Goal: Information Seeking & Learning: Compare options

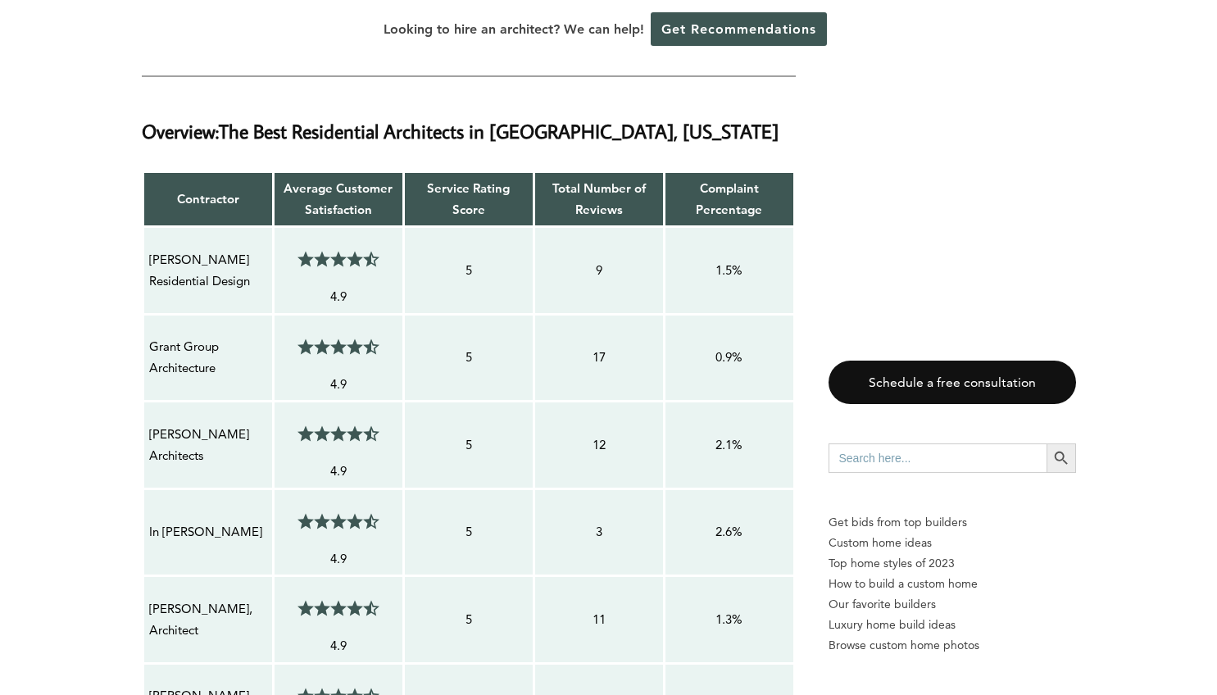
scroll to position [1430, 0]
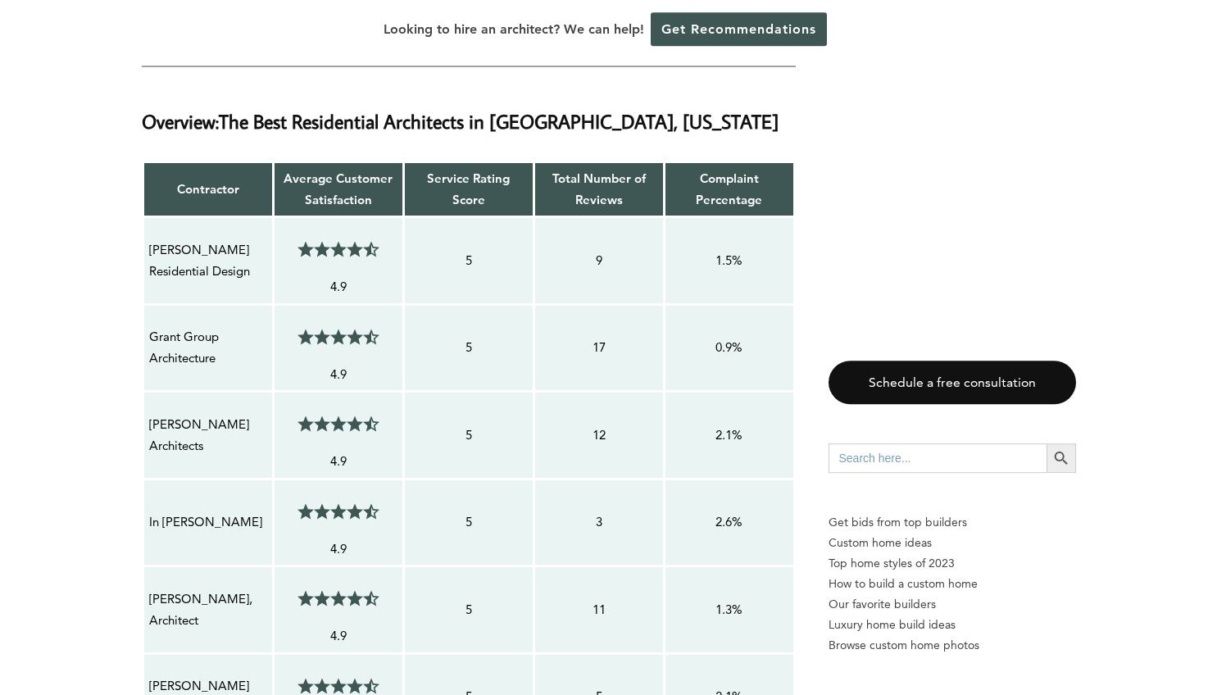
drag, startPoint x: 148, startPoint y: 186, endPoint x: 266, endPoint y: 216, distance: 121.9
click at [266, 239] on div "[PERSON_NAME] Residential Design" at bounding box center [208, 261] width 120 height 45
copy p "[PERSON_NAME] Residential Design"
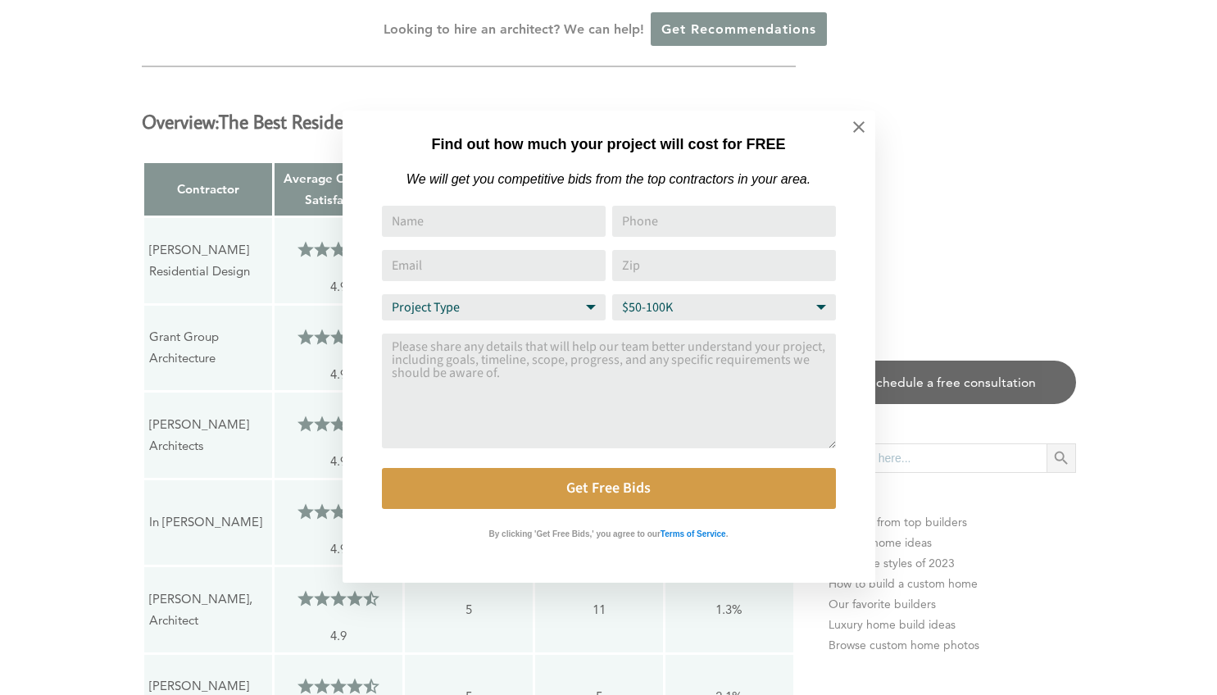
click at [102, 239] on div "Find out how much your project will cost for FREE We will get you competitive b…" at bounding box center [608, 347] width 1217 height 695
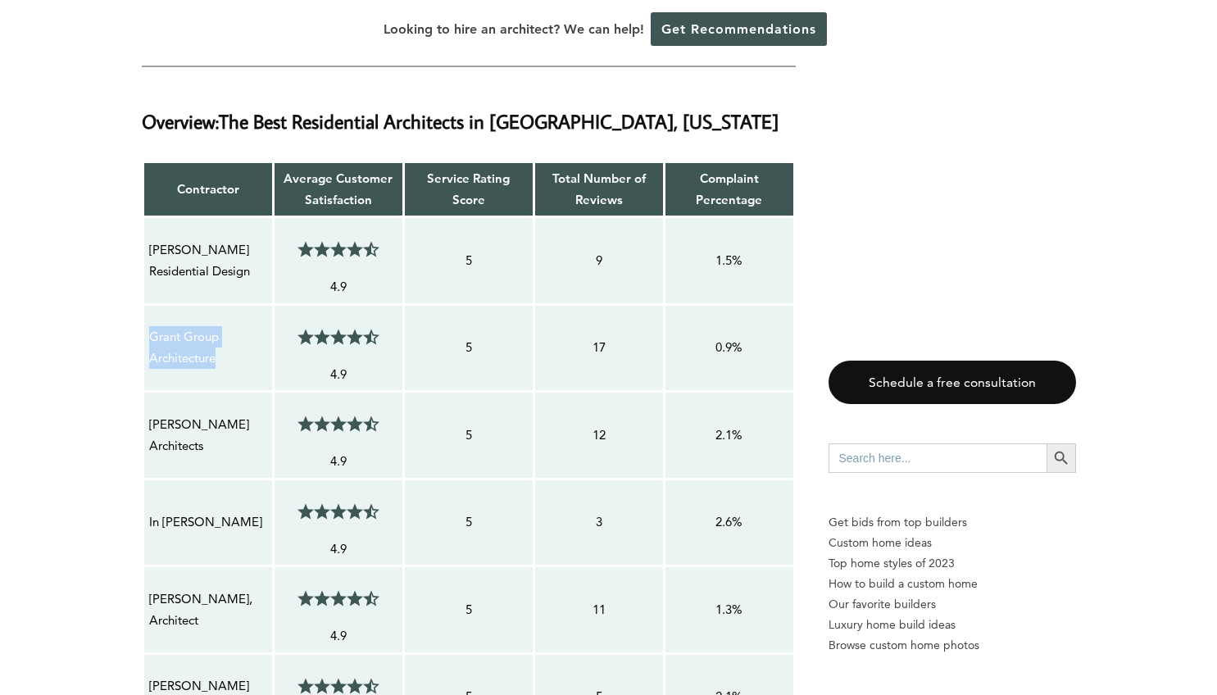
drag, startPoint x: 220, startPoint y: 302, endPoint x: 138, endPoint y: 274, distance: 86.8
copy p "Grant Group Architecture"
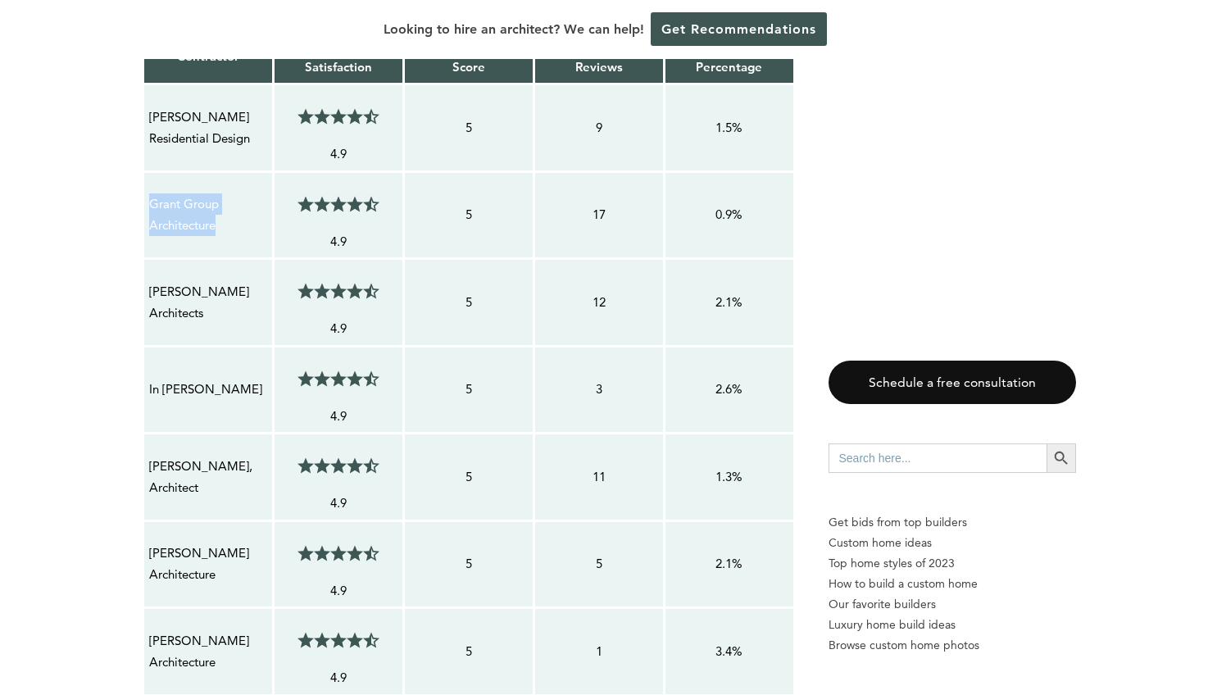
scroll to position [1563, 0]
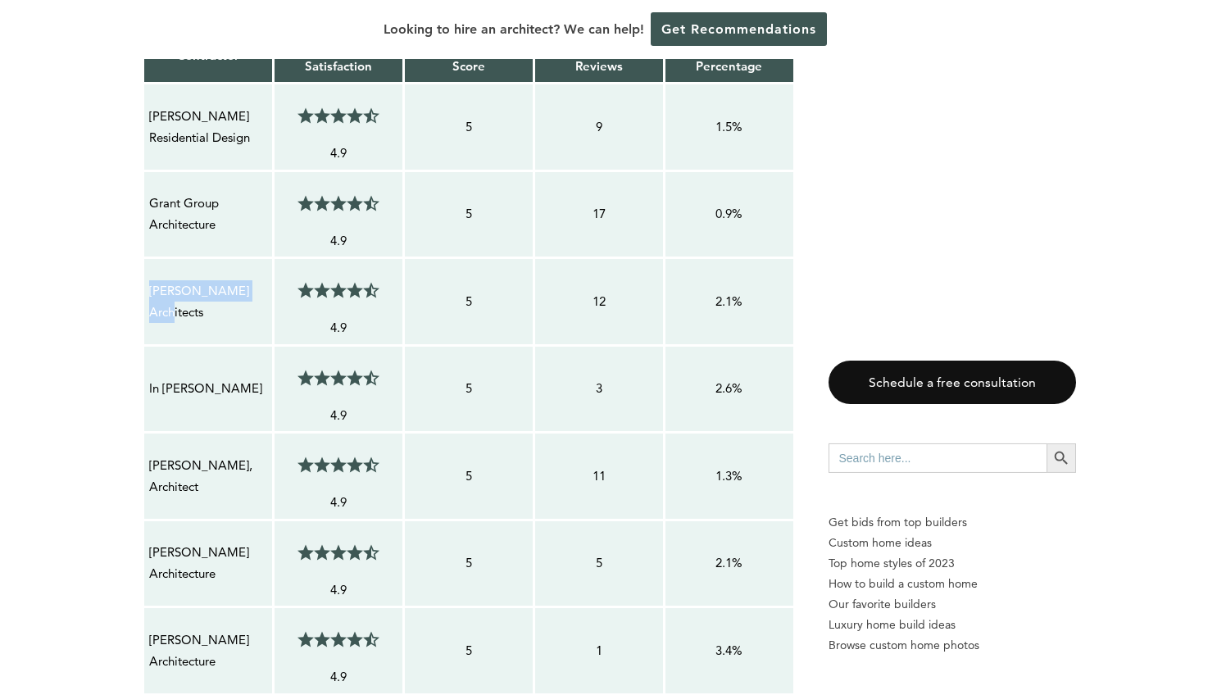
drag, startPoint x: 230, startPoint y: 247, endPoint x: 141, endPoint y: 248, distance: 89.4
click at [142, 248] on div "Contractor Average Customer Satisfaction Service Rating Score Total Number of R…" at bounding box center [469, 623] width 654 height 1193
copy p "[PERSON_NAME] Architects"
drag, startPoint x: 221, startPoint y: 324, endPoint x: 141, endPoint y: 339, distance: 81.7
click at [142, 339] on div "Contractor Average Customer Satisfaction Service Rating Score Total Number of R…" at bounding box center [469, 623] width 654 height 1193
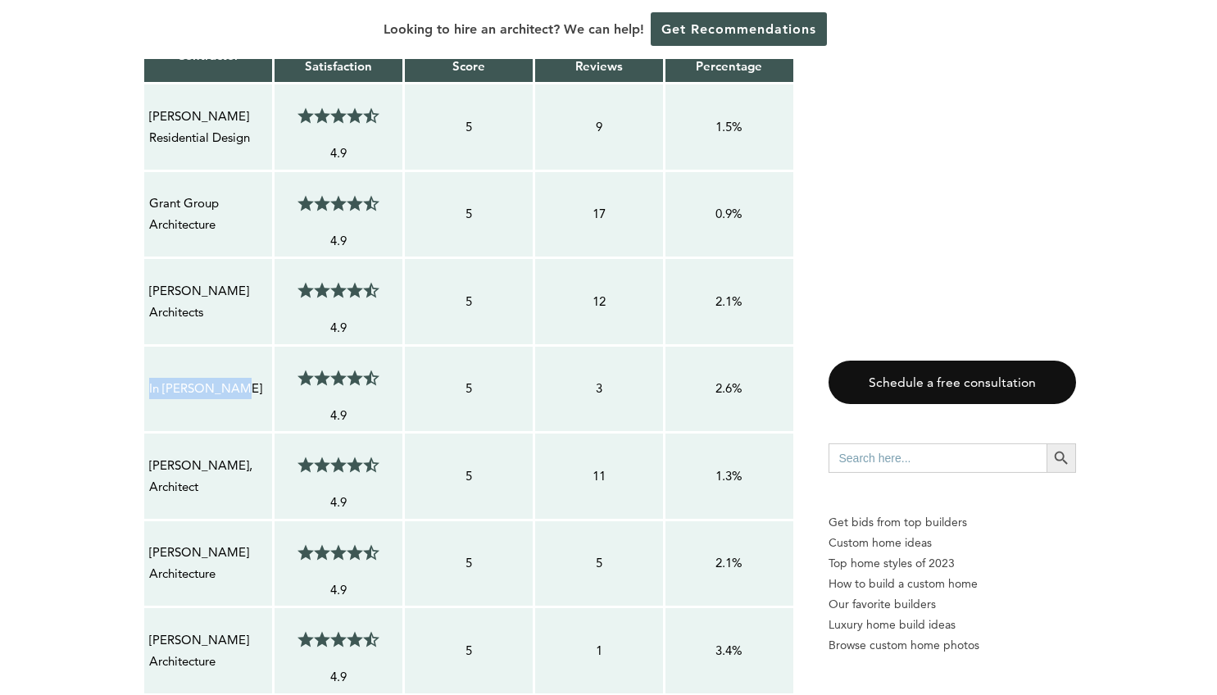
copy p "In [PERSON_NAME]"
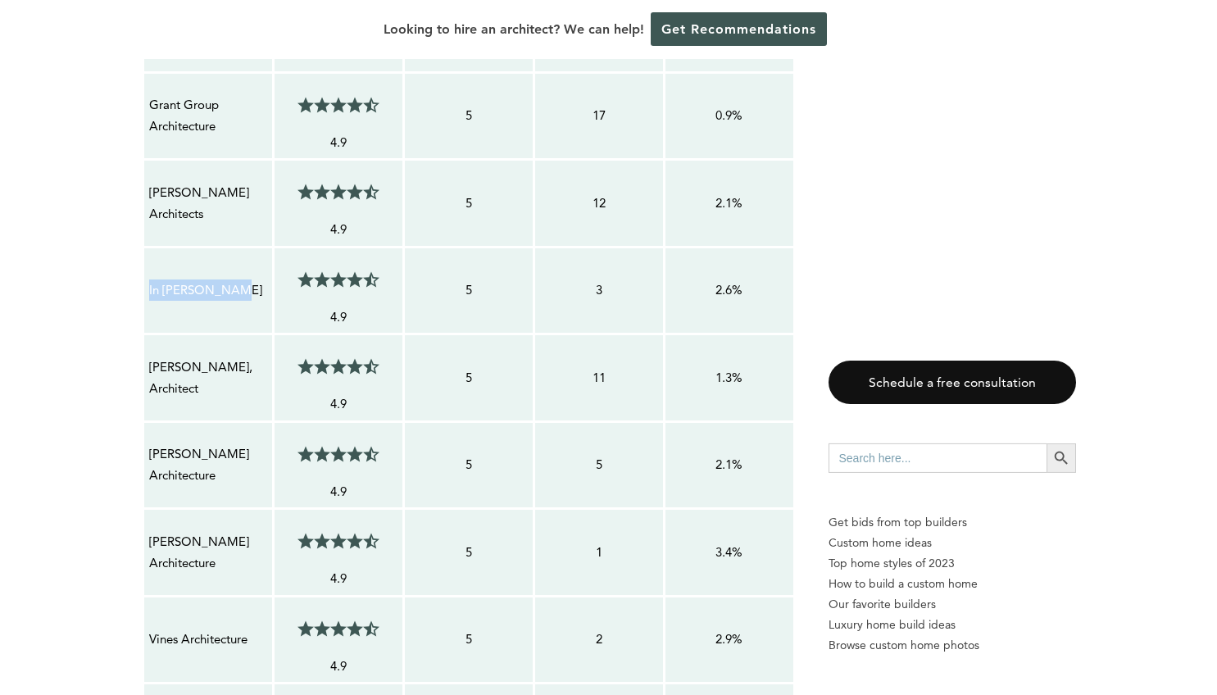
drag, startPoint x: 198, startPoint y: 319, endPoint x: 145, endPoint y: 297, distance: 57.7
click at [145, 334] on td "[PERSON_NAME], Architect" at bounding box center [208, 378] width 130 height 88
copy p "[PERSON_NAME], Architect"
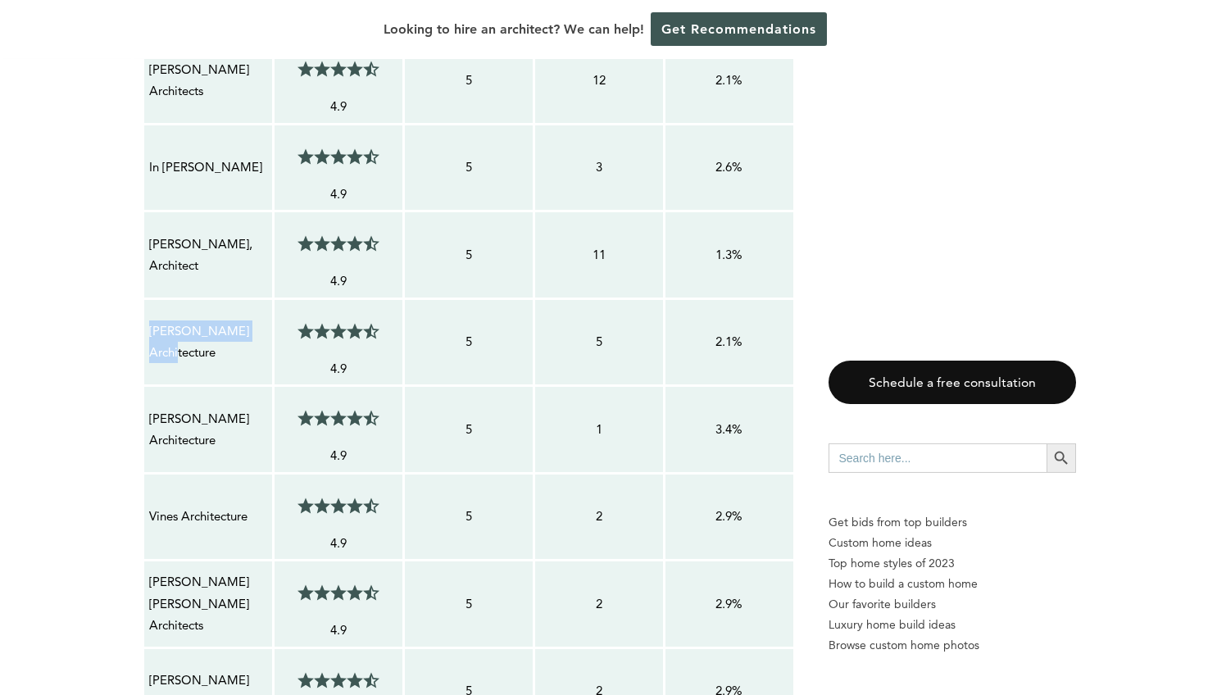
drag, startPoint x: 244, startPoint y: 279, endPoint x: 140, endPoint y: 289, distance: 104.6
click at [142, 289] on div "Contractor Average Customer Satisfaction Service Rating Score Total Number of R…" at bounding box center [469, 402] width 654 height 1193
copy p "[PERSON_NAME] Architecture"
drag, startPoint x: 261, startPoint y: 370, endPoint x: 139, endPoint y: 375, distance: 122.3
click at [142, 375] on div "Contractor Average Customer Satisfaction Service Rating Score Total Number of R…" at bounding box center [469, 402] width 654 height 1193
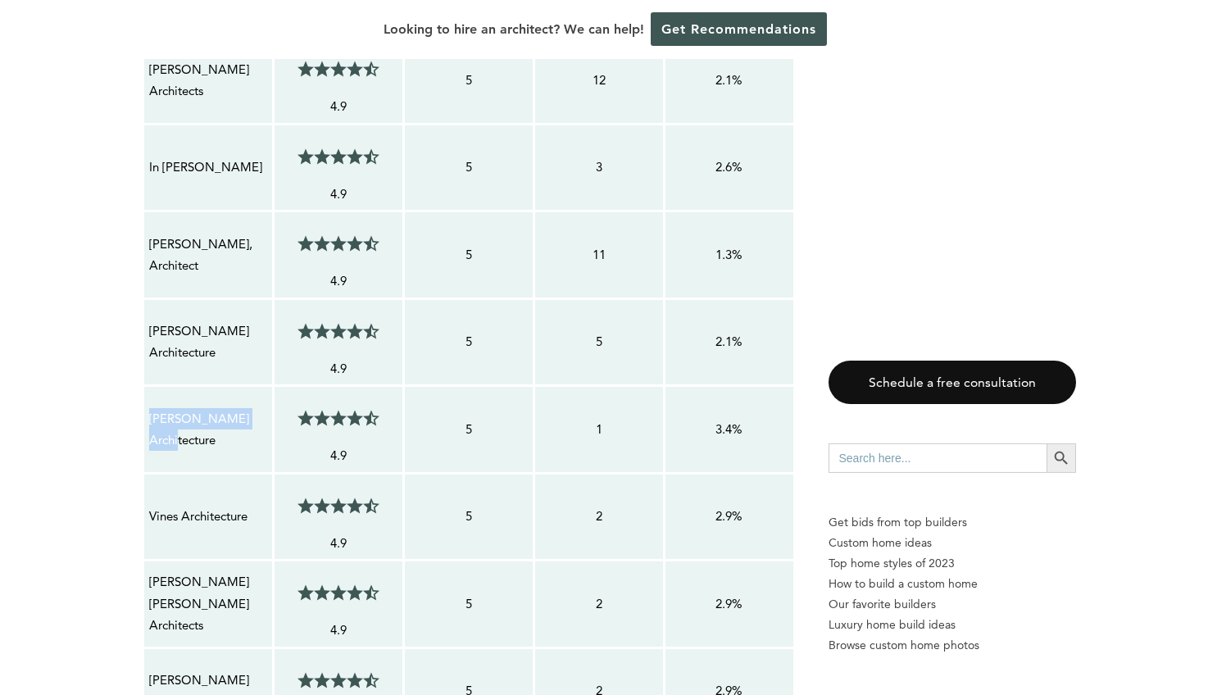
copy p "[PERSON_NAME] Architecture"
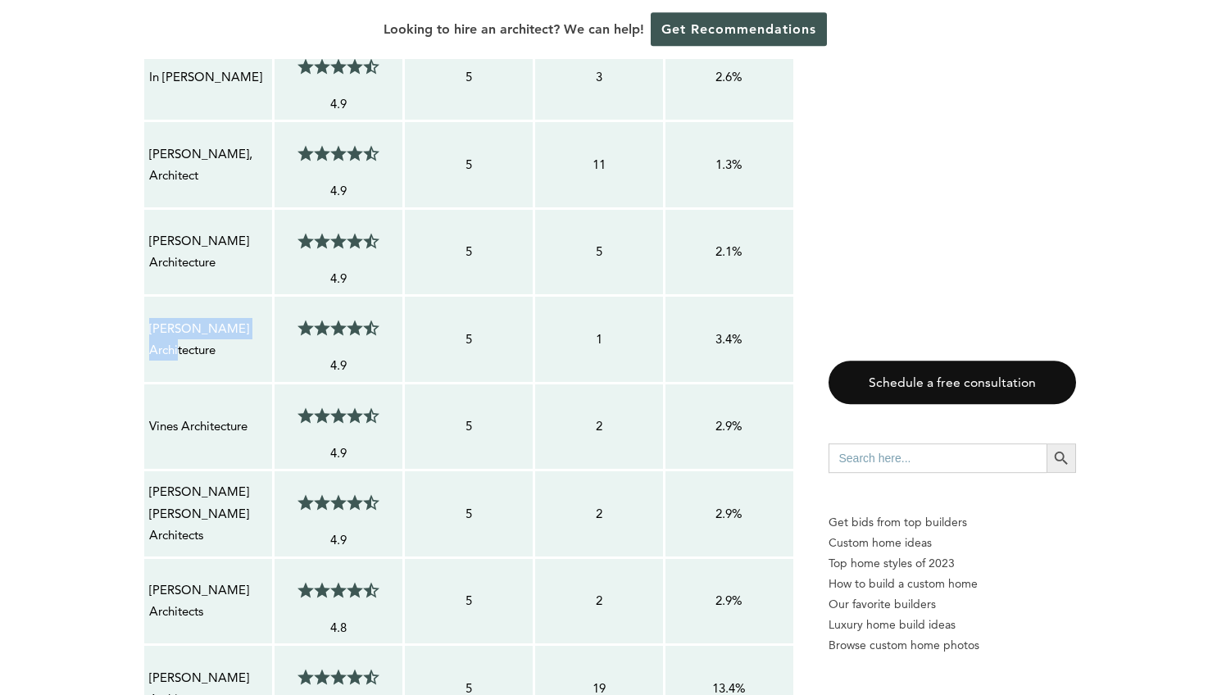
scroll to position [1876, 0]
drag, startPoint x: 246, startPoint y: 362, endPoint x: 137, endPoint y: 366, distance: 109.1
click at [142, 366] on div "Contractor Average Customer Satisfaction Service Rating Score Total Number of R…" at bounding box center [469, 311] width 654 height 1193
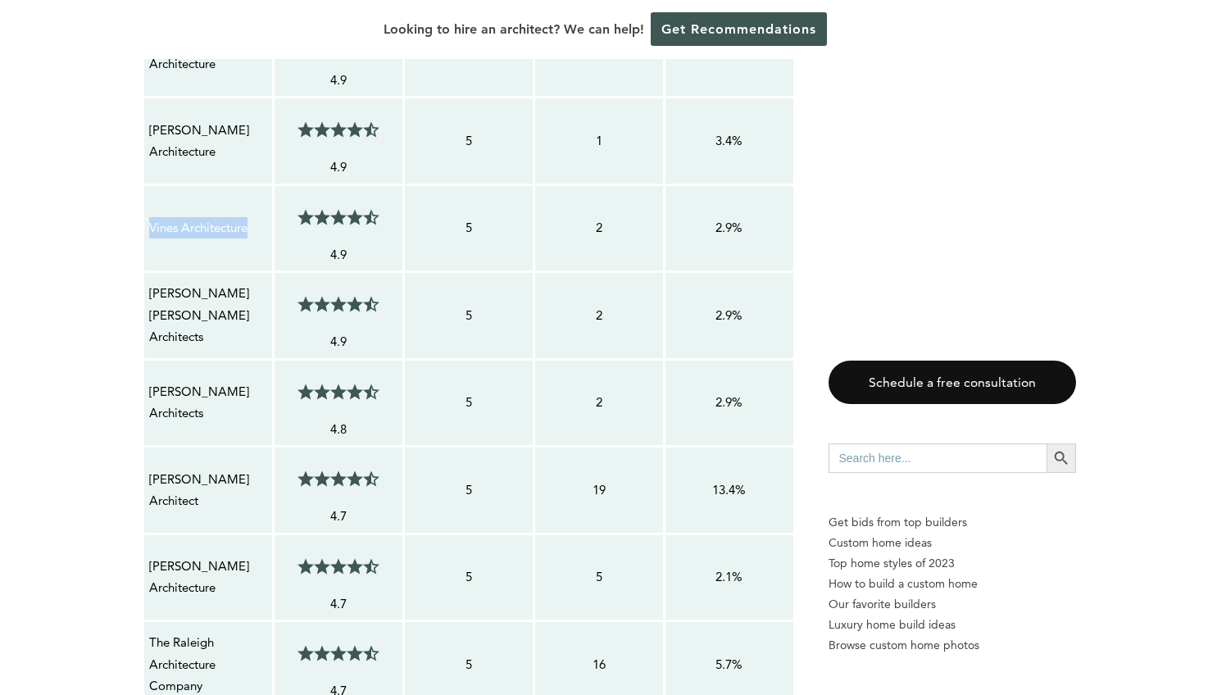
scroll to position [2101, 0]
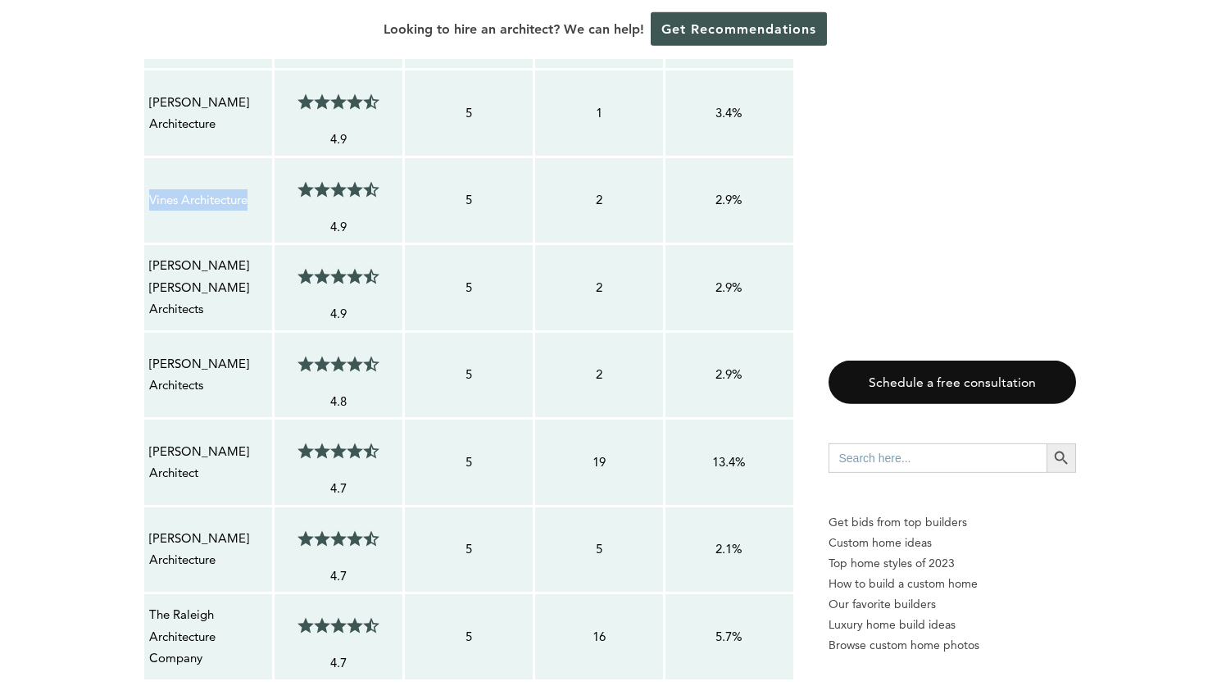
copy p "Vines Architecture"
drag, startPoint x: 225, startPoint y: 246, endPoint x: 148, endPoint y: 211, distance: 85.5
click at [148, 244] on td "[PERSON_NAME] [PERSON_NAME] Architects" at bounding box center [208, 288] width 130 height 88
copy p "[PERSON_NAME] [PERSON_NAME] Architects"
drag, startPoint x: 249, startPoint y: 309, endPoint x: 141, endPoint y: 310, distance: 108.2
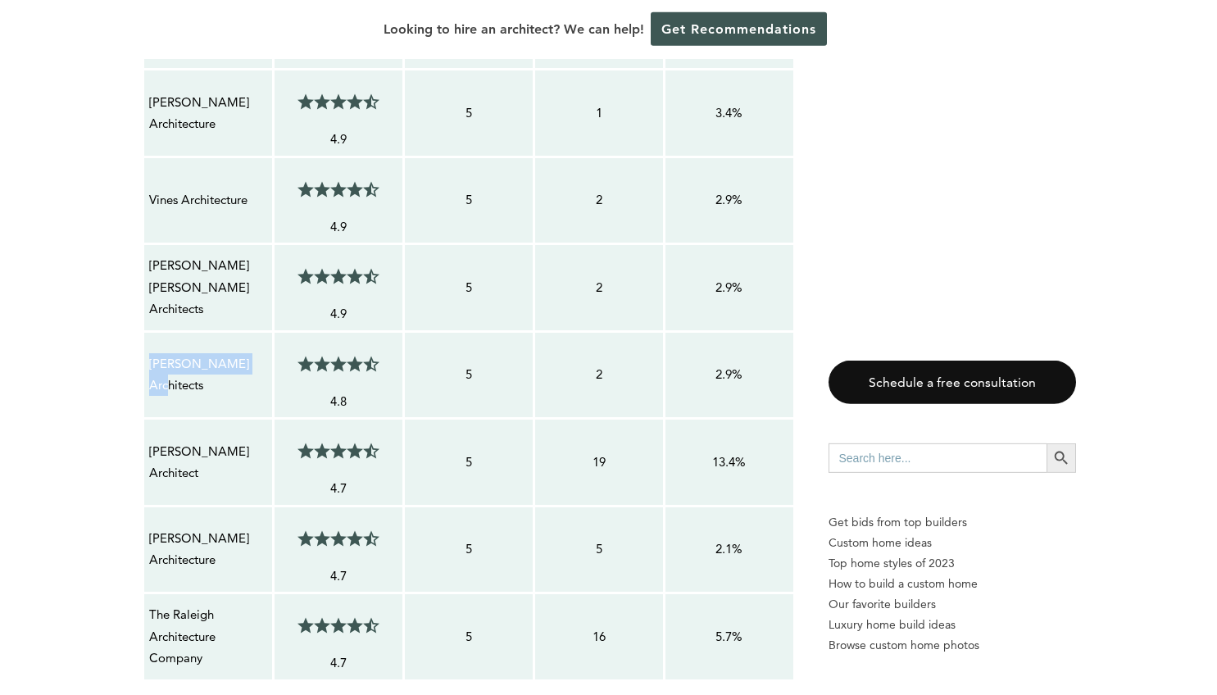
click at [142, 310] on div "Contractor Average Customer Satisfaction Service Rating Score Total Number of R…" at bounding box center [469, 85] width 654 height 1193
copy p "[PERSON_NAME] Architects"
drag, startPoint x: 238, startPoint y: 417, endPoint x: 139, endPoint y: 389, distance: 102.2
click at [142, 389] on div "Contractor Average Customer Satisfaction Service Rating Score Total Number of R…" at bounding box center [469, 85] width 654 height 1193
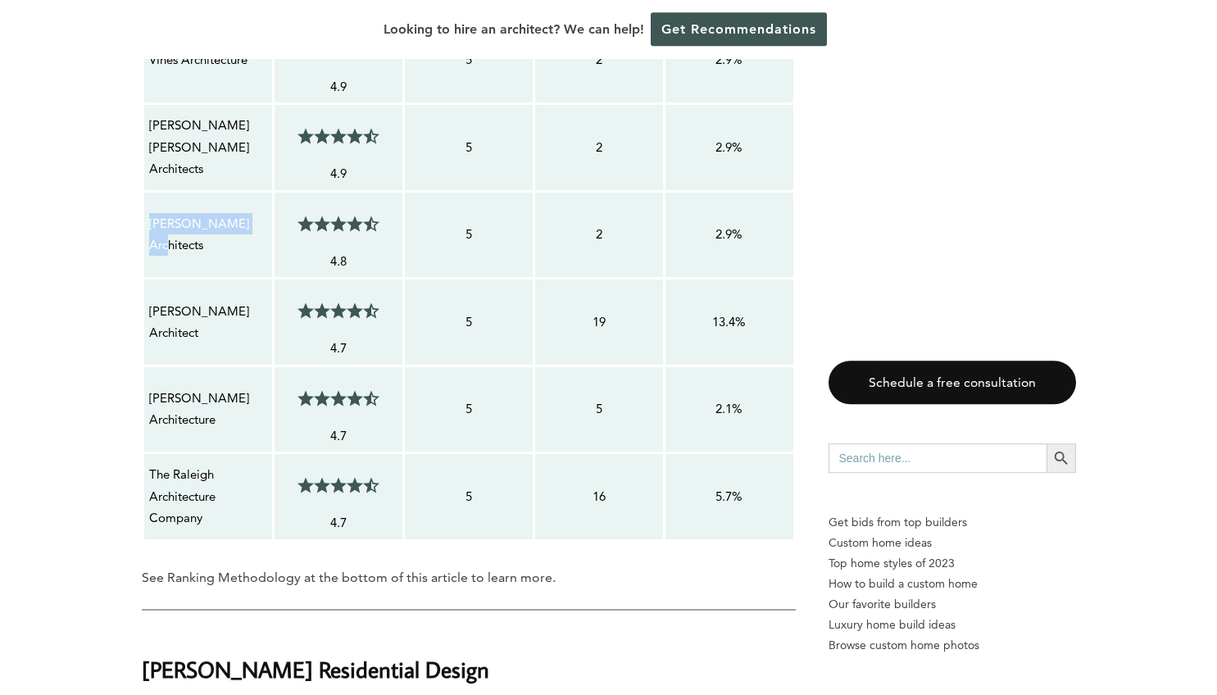
scroll to position [2242, 0]
drag, startPoint x: 221, startPoint y: 361, endPoint x: 131, endPoint y: 329, distance: 95.9
drag, startPoint x: 225, startPoint y: 450, endPoint x: 130, endPoint y: 406, distance: 104.9
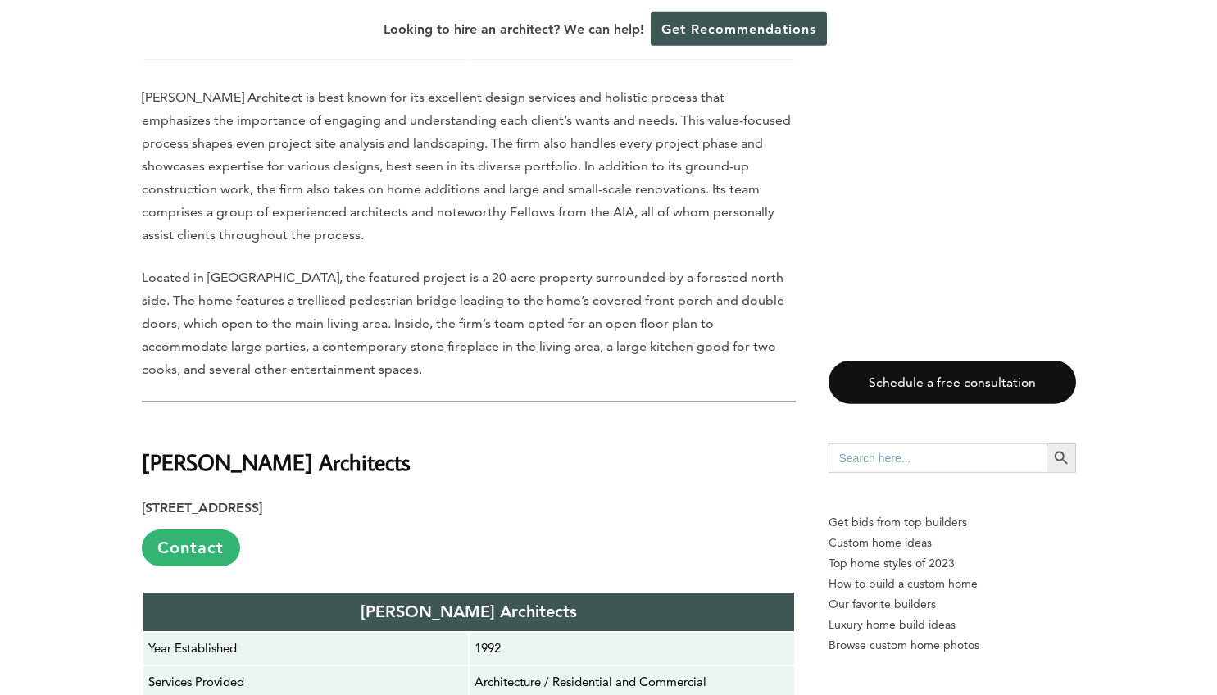
scroll to position [4117, 0]
